Goal: Understand process/instructions: Understand process/instructions

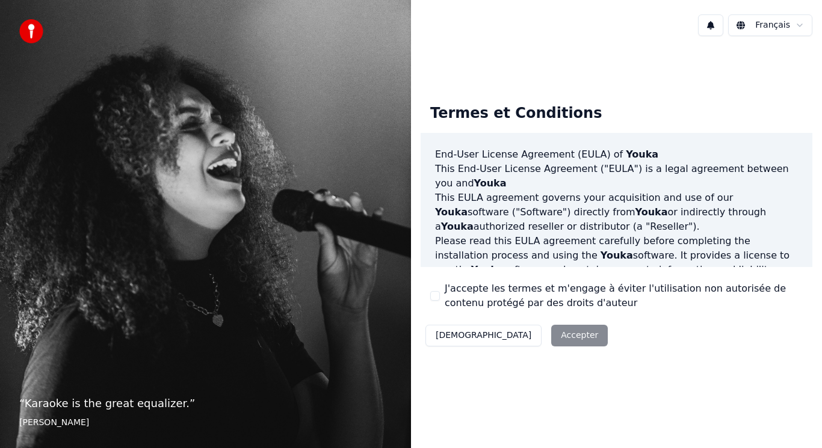
click at [517, 334] on div "Décliner Accepter" at bounding box center [517, 335] width 192 height 31
click at [780, 28] on html "“ Karaoke is the great equalizer. ” [PERSON_NAME] Français Termes et Conditions…" at bounding box center [411, 224] width 822 height 448
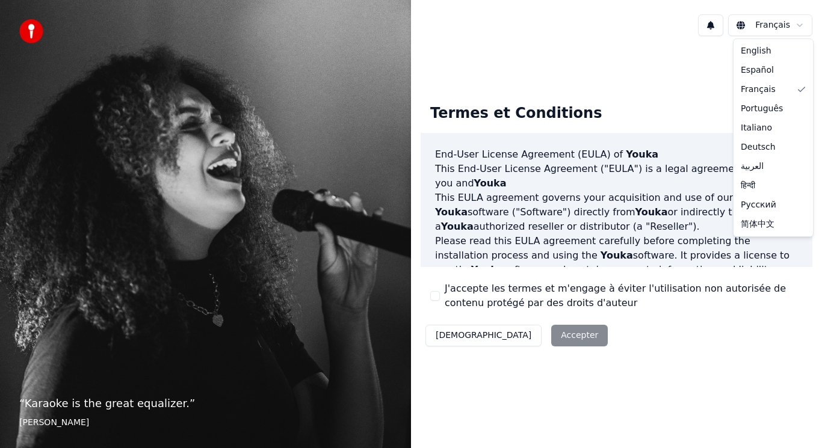
click at [780, 28] on html "“ Karaoke is the great equalizer. ” [PERSON_NAME] Français Termes et Conditions…" at bounding box center [411, 224] width 822 height 448
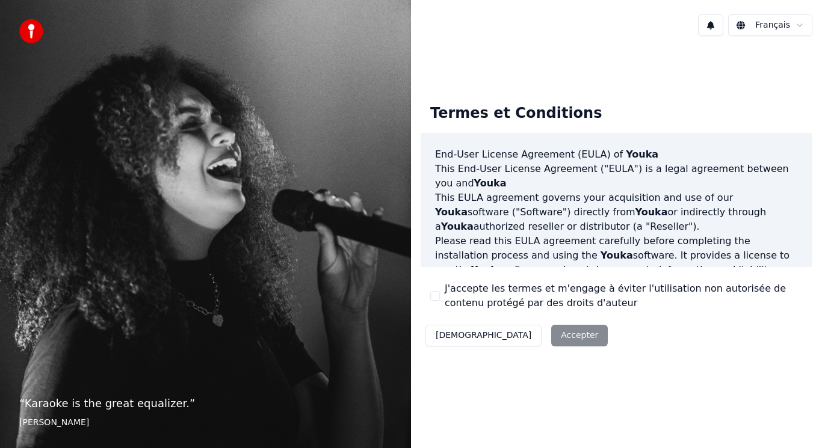
click at [744, 28] on html "“ Karaoke is the great equalizer. ” [PERSON_NAME] Français Termes et Conditions…" at bounding box center [411, 224] width 822 height 448
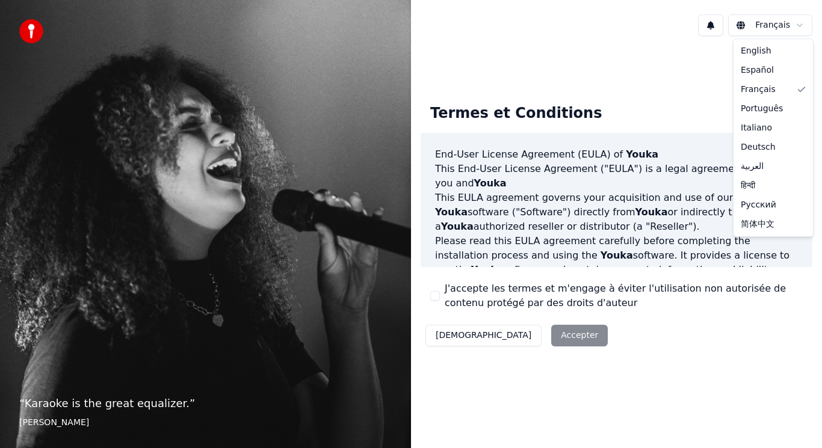
drag, startPoint x: 762, startPoint y: 90, endPoint x: 766, endPoint y: 77, distance: 14.1
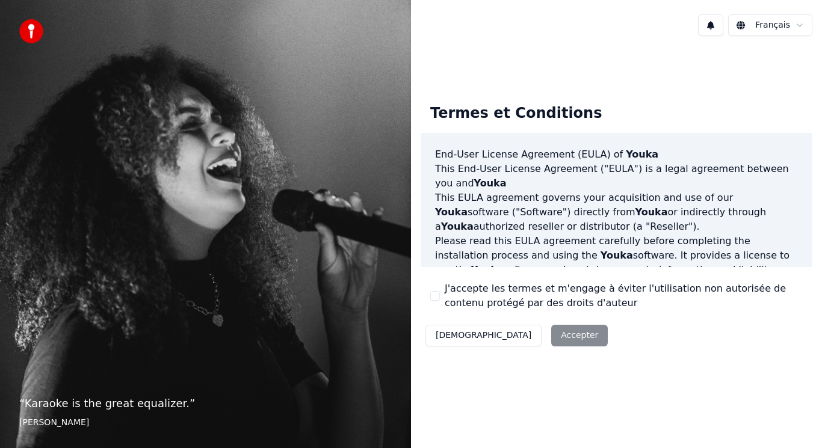
click at [805, 21] on html "“ Karaoke is the great equalizer. ” [PERSON_NAME] Français Termes et Conditions…" at bounding box center [411, 224] width 822 height 448
click at [752, 85] on div "Termes et Conditions End-User License Agreement ([PERSON_NAME]) of Youka This E…" at bounding box center [616, 223] width 411 height 276
click at [518, 337] on div "Décliner Accepter" at bounding box center [517, 335] width 192 height 31
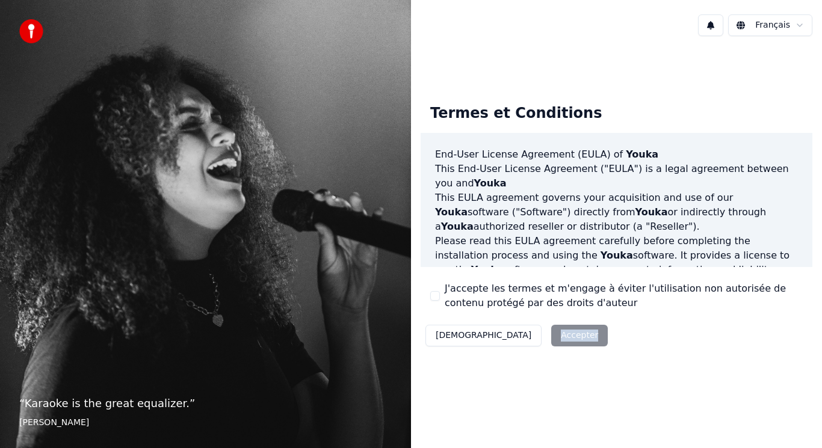
click at [518, 337] on div "Décliner Accepter" at bounding box center [517, 335] width 192 height 31
click at [515, 379] on div "Termes et Conditions End-User License Agreement ([PERSON_NAME]) of Youka This E…" at bounding box center [616, 223] width 411 height 355
click at [458, 338] on button "[DEMOGRAPHIC_DATA]" at bounding box center [484, 336] width 116 height 22
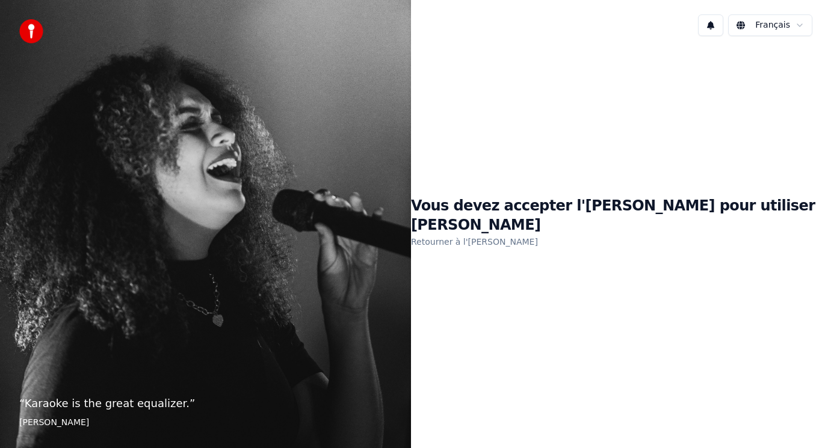
click at [520, 232] on link "Retourner à l'[PERSON_NAME]" at bounding box center [474, 241] width 127 height 19
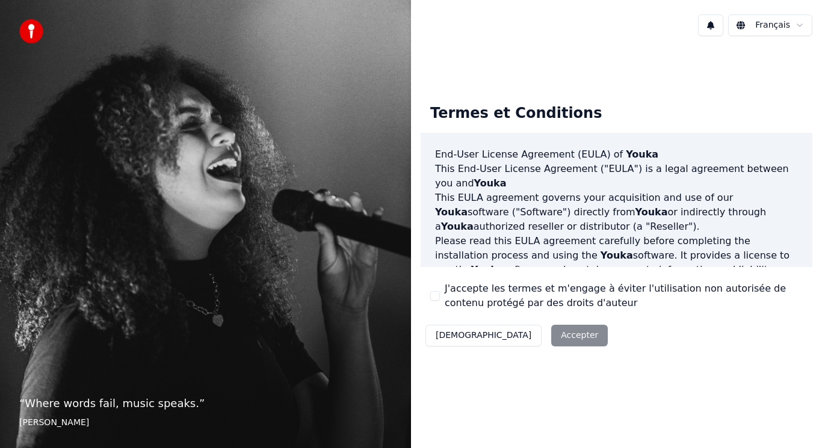
click at [522, 333] on div "Décliner Accepter" at bounding box center [517, 335] width 192 height 31
click at [523, 341] on div "Décliner Accepter" at bounding box center [517, 335] width 192 height 31
drag, startPoint x: 498, startPoint y: 334, endPoint x: 465, endPoint y: 334, distance: 33.1
click at [482, 334] on div "Décliner Accepter" at bounding box center [517, 335] width 192 height 31
click at [501, 339] on div "Décliner Accepter" at bounding box center [517, 335] width 192 height 31
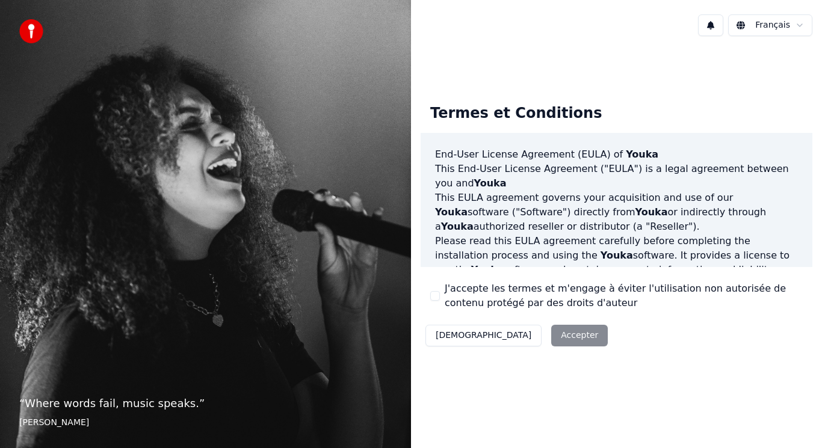
click at [515, 376] on div "Termes et Conditions End-User License Agreement ([PERSON_NAME]) of Youka This E…" at bounding box center [616, 223] width 411 height 355
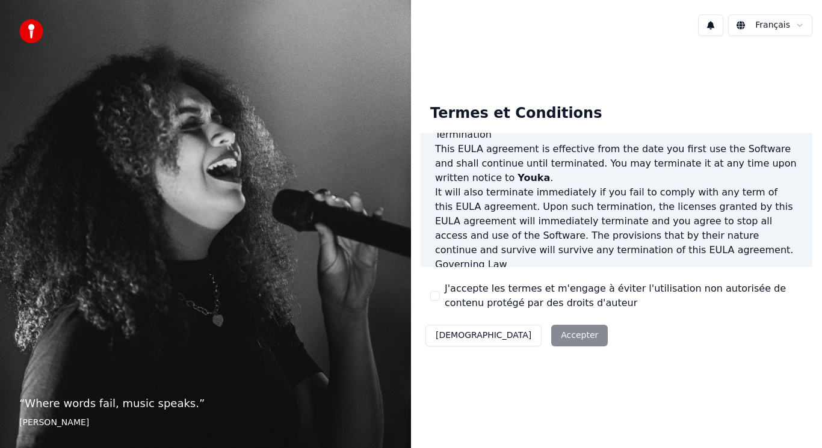
scroll to position [819, 0]
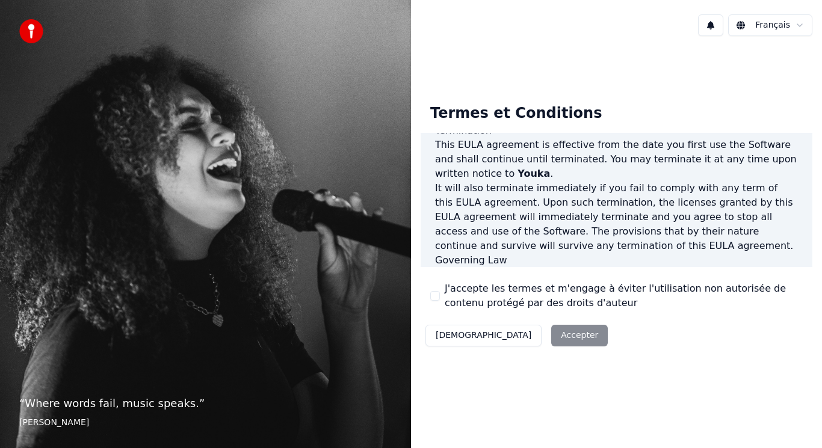
click at [520, 334] on div "Décliner Accepter" at bounding box center [517, 335] width 192 height 31
click at [504, 337] on div "Décliner Accepter" at bounding box center [517, 335] width 192 height 31
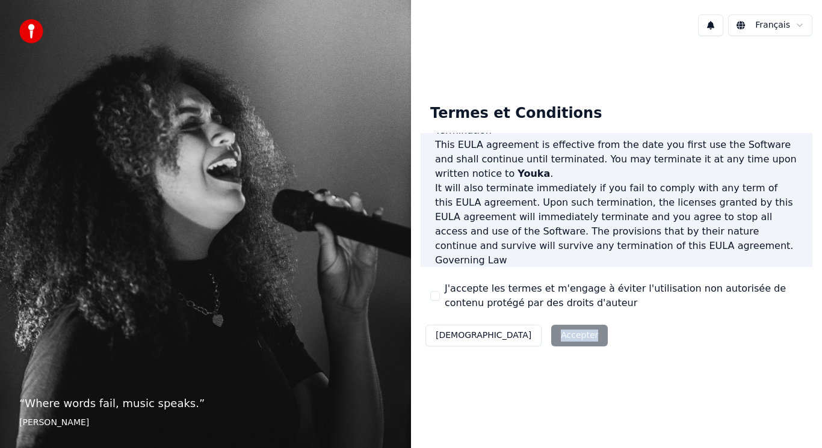
click at [504, 338] on div "Décliner Accepter" at bounding box center [517, 335] width 192 height 31
drag, startPoint x: 554, startPoint y: 228, endPoint x: 548, endPoint y: 240, distance: 13.2
click at [553, 268] on p "This EULA agreement, and any dispute arising out of or in connection with this …" at bounding box center [616, 289] width 363 height 43
drag, startPoint x: 517, startPoint y: 338, endPoint x: 485, endPoint y: 352, distance: 34.2
click at [512, 341] on div "Décliner Accepter" at bounding box center [517, 335] width 192 height 31
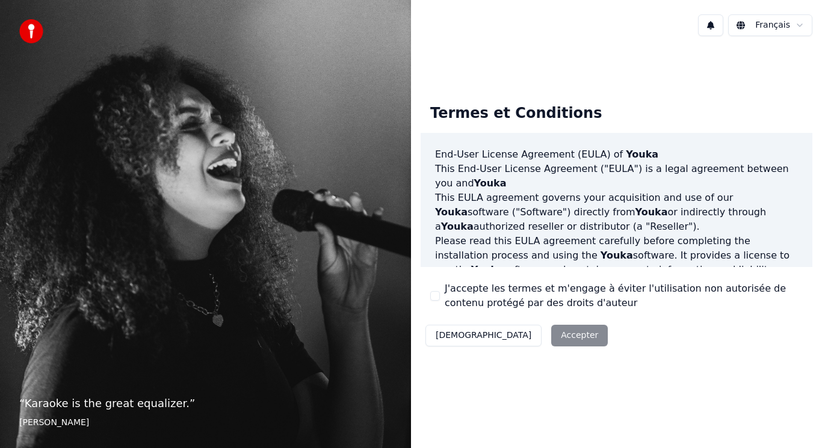
click at [512, 337] on div "Décliner Accepter" at bounding box center [517, 335] width 192 height 31
click at [531, 341] on div "Décliner Accepter" at bounding box center [517, 335] width 192 height 31
click at [530, 341] on div "Décliner Accepter" at bounding box center [517, 335] width 192 height 31
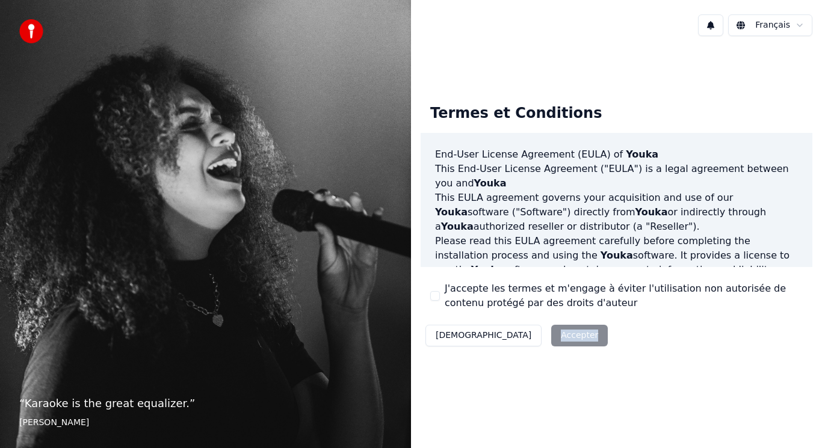
click at [525, 337] on div "Décliner Accepter" at bounding box center [517, 335] width 192 height 31
click at [520, 333] on div "Décliner Accepter" at bounding box center [517, 335] width 192 height 31
click at [519, 333] on div "Décliner Accepter" at bounding box center [517, 335] width 192 height 31
click at [519, 332] on div "Décliner Accepter" at bounding box center [517, 335] width 192 height 31
click at [518, 331] on div "Décliner Accepter" at bounding box center [517, 335] width 192 height 31
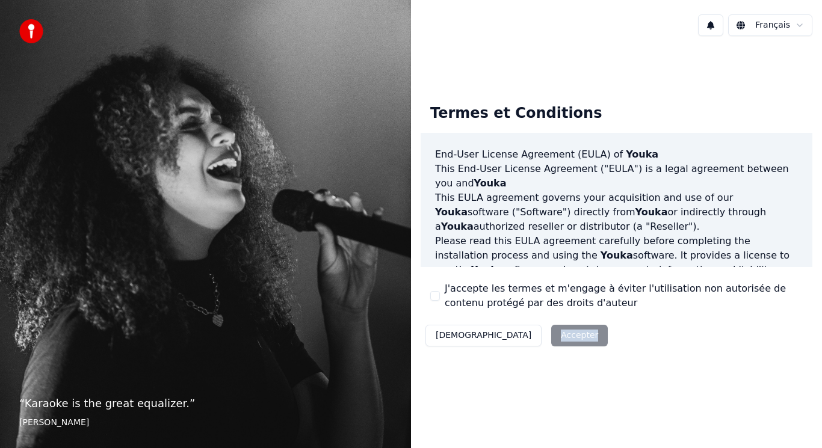
click at [518, 331] on div "Décliner Accepter" at bounding box center [517, 335] width 192 height 31
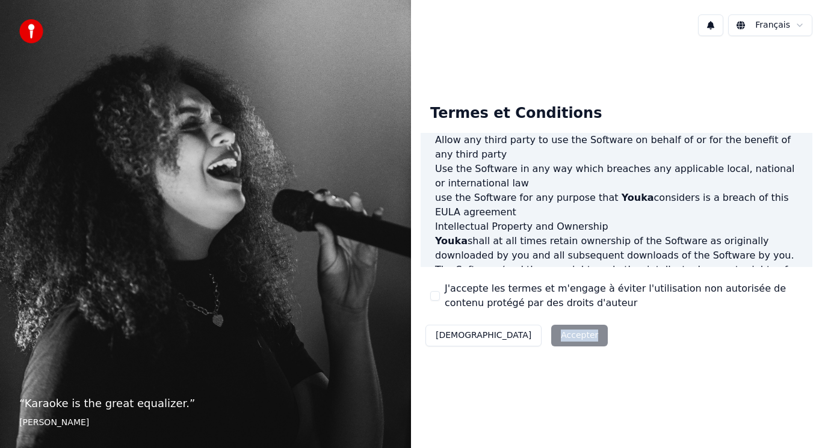
scroll to position [819, 0]
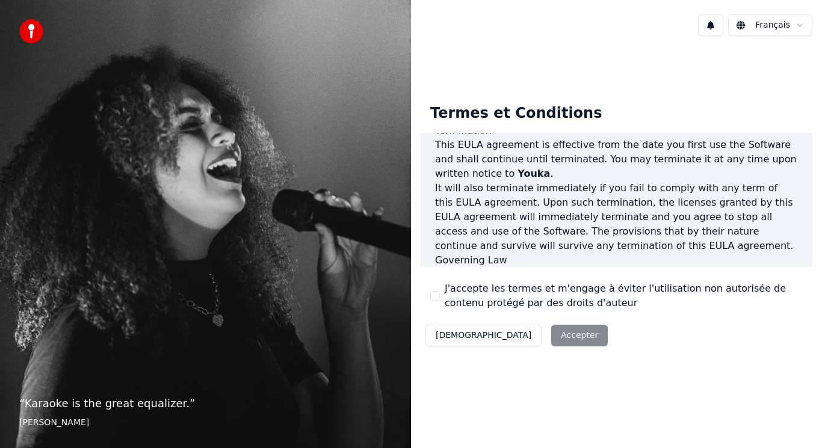
drag, startPoint x: 757, startPoint y: 241, endPoint x: 747, endPoint y: 235, distance: 11.9
click at [757, 268] on p "This EULA agreement, and any dispute arising out of or in connection with this …" at bounding box center [616, 289] width 363 height 43
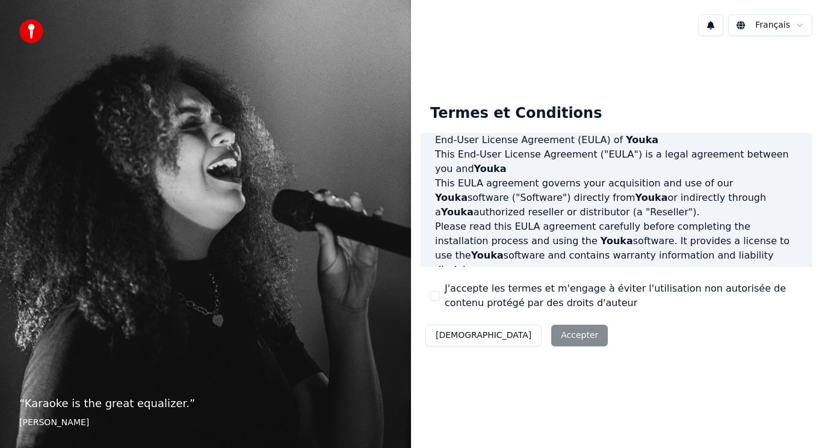
scroll to position [0, 0]
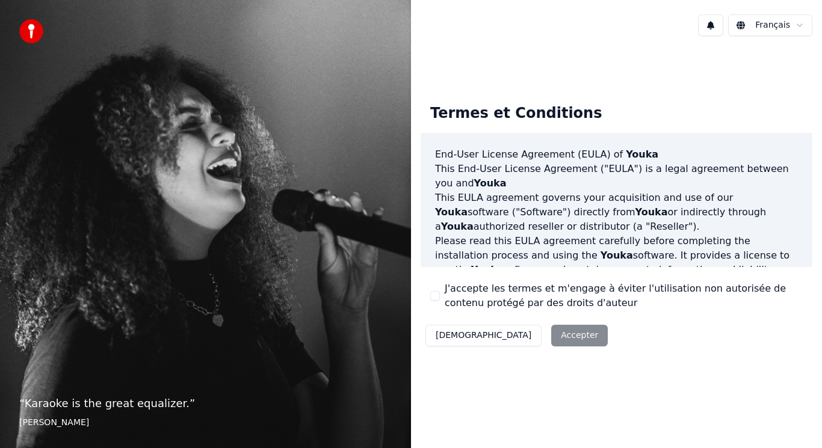
click at [712, 28] on button at bounding box center [710, 25] width 25 height 22
click at [694, 31] on div "Français" at bounding box center [616, 25] width 411 height 41
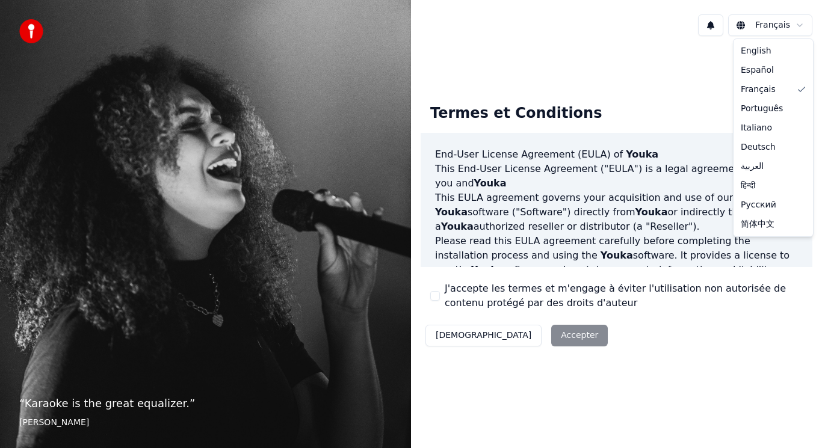
click at [780, 26] on html "“ Karaoke is the great equalizer. ” [PERSON_NAME] Français Termes et Conditions…" at bounding box center [411, 224] width 822 height 448
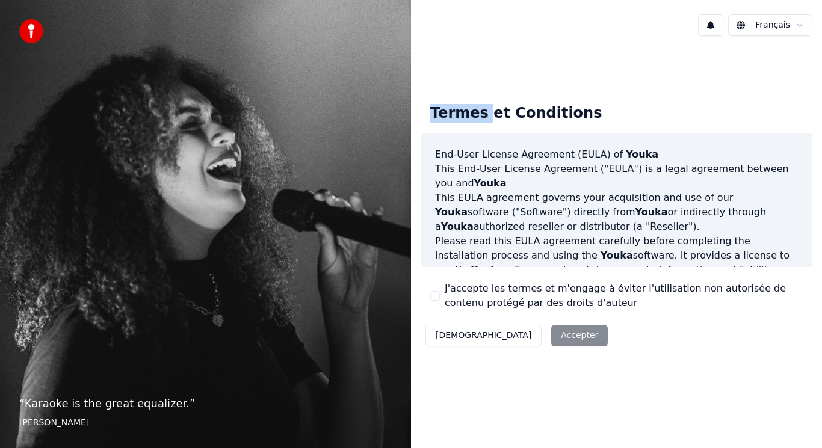
click at [780, 26] on html "“ Karaoke is the great equalizer. ” [PERSON_NAME] Français Termes et Conditions…" at bounding box center [411, 224] width 822 height 448
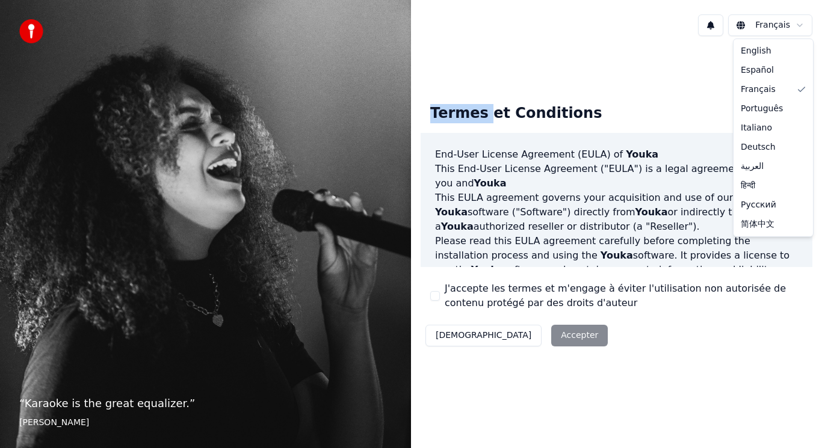
click at [780, 26] on html "“ Karaoke is the great equalizer. ” [PERSON_NAME] Français Termes et Conditions…" at bounding box center [411, 224] width 822 height 448
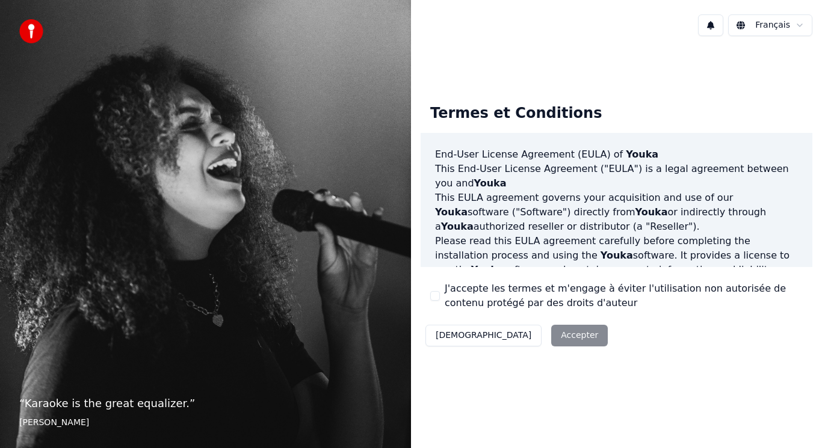
click at [516, 336] on div "Décliner Accepter" at bounding box center [517, 335] width 192 height 31
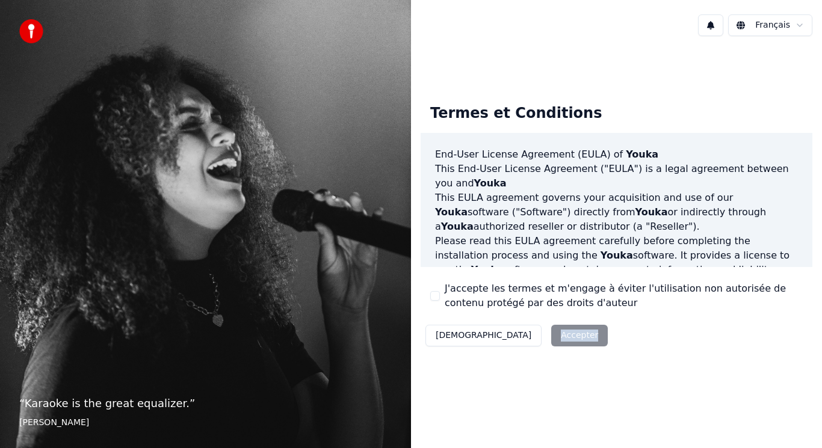
click at [516, 336] on div "Décliner Accepter" at bounding box center [517, 335] width 192 height 31
